Goal: Find specific fact: Find specific fact

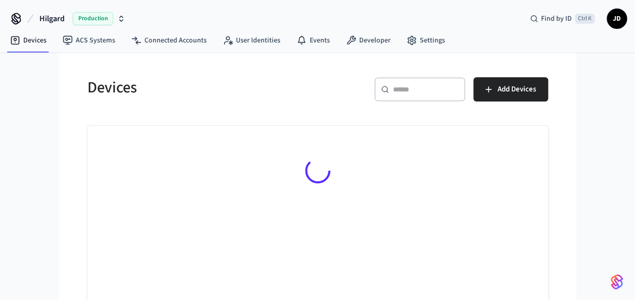
click at [419, 92] on input "text" at bounding box center [426, 89] width 66 height 10
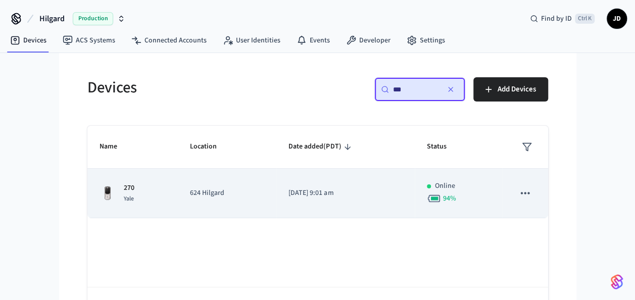
type input "***"
click at [125, 194] on span "Yale" at bounding box center [129, 198] width 10 height 9
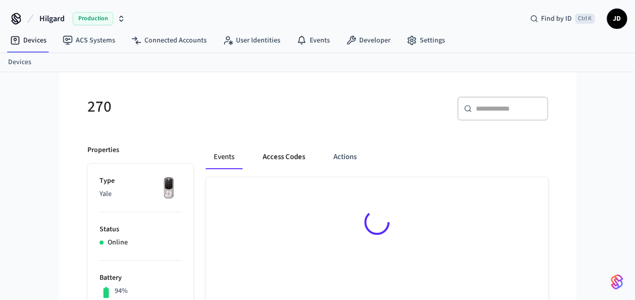
click at [274, 151] on button "Access Codes" at bounding box center [284, 157] width 59 height 24
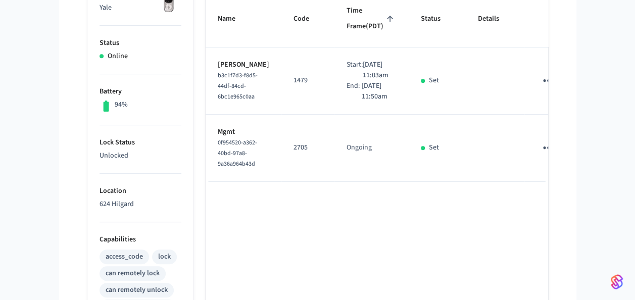
scroll to position [204, 0]
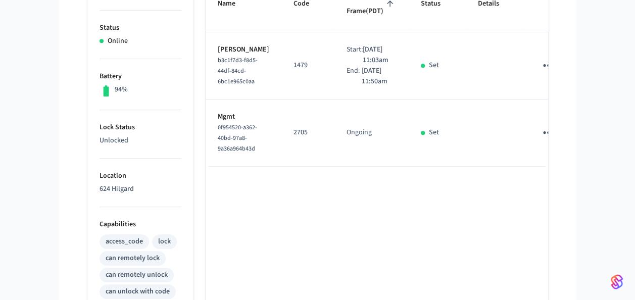
click at [293, 71] on p "1479" at bounding box center [307, 65] width 29 height 11
copy p "1479"
